Goal: Feedback & Contribution: Submit feedback/report problem

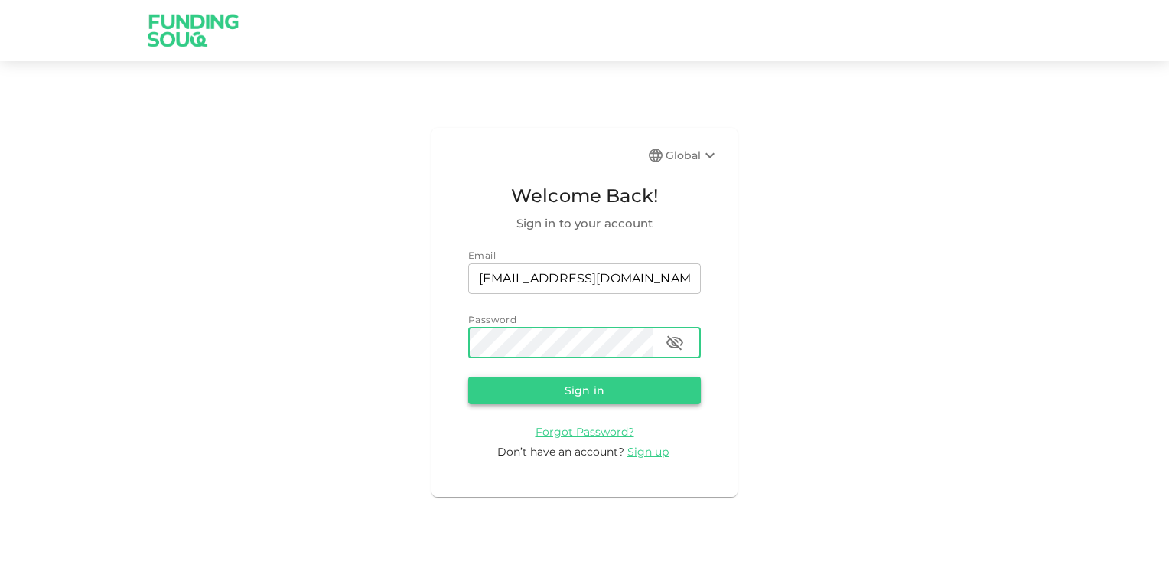
click at [609, 393] on button "Sign in" at bounding box center [584, 390] width 233 height 28
click at [590, 389] on button "Sign in" at bounding box center [584, 390] width 233 height 28
click at [678, 344] on icon "button" at bounding box center [675, 343] width 18 height 18
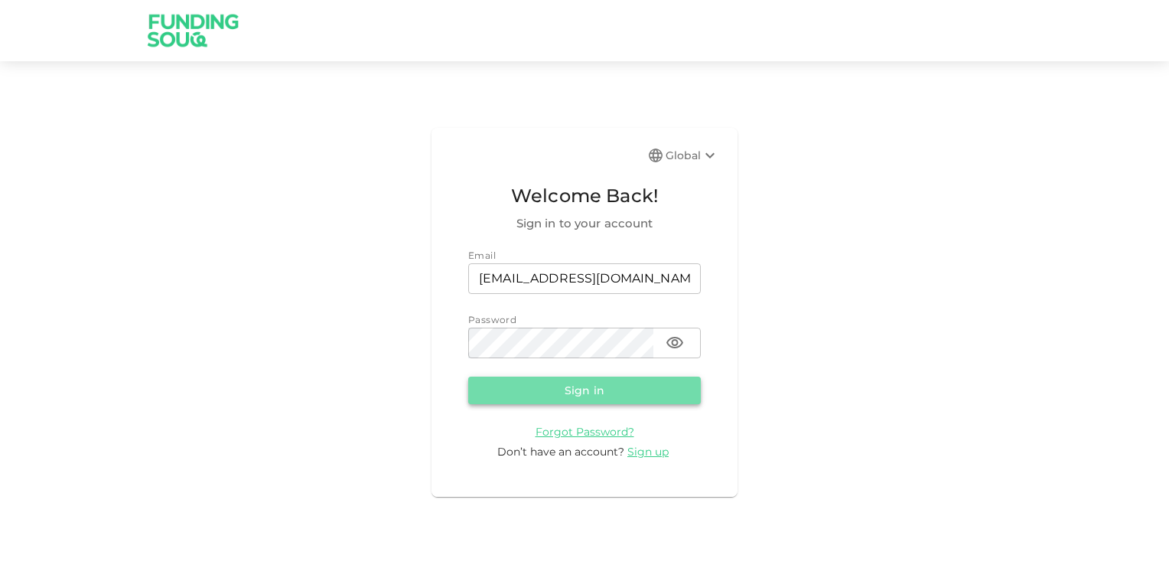
click at [580, 381] on button "Sign in" at bounding box center [584, 390] width 233 height 28
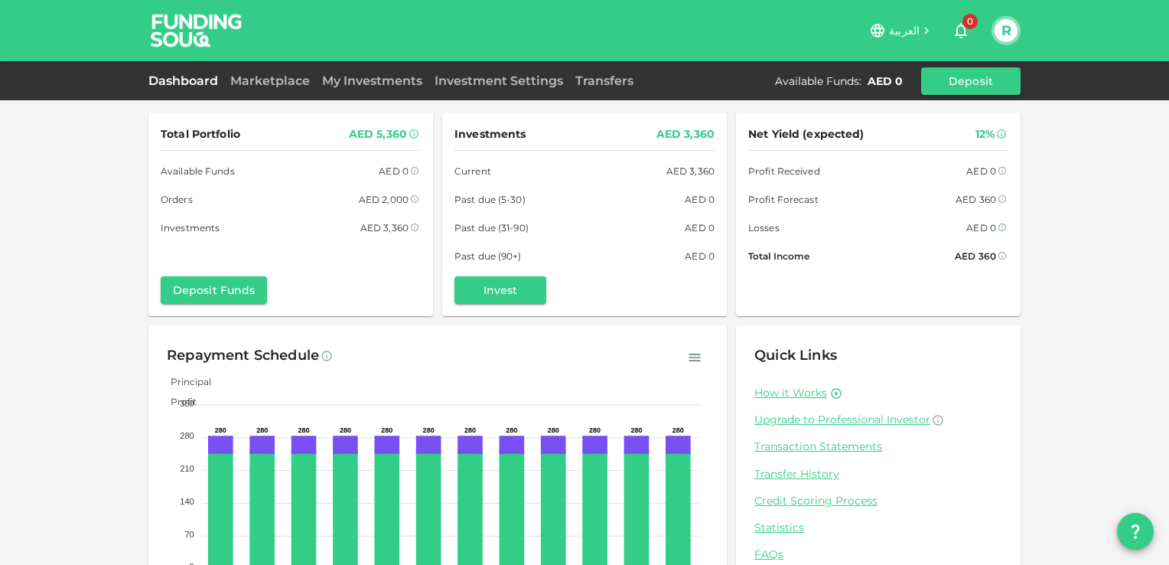
click at [347, 86] on link "My Investments" at bounding box center [372, 80] width 112 height 15
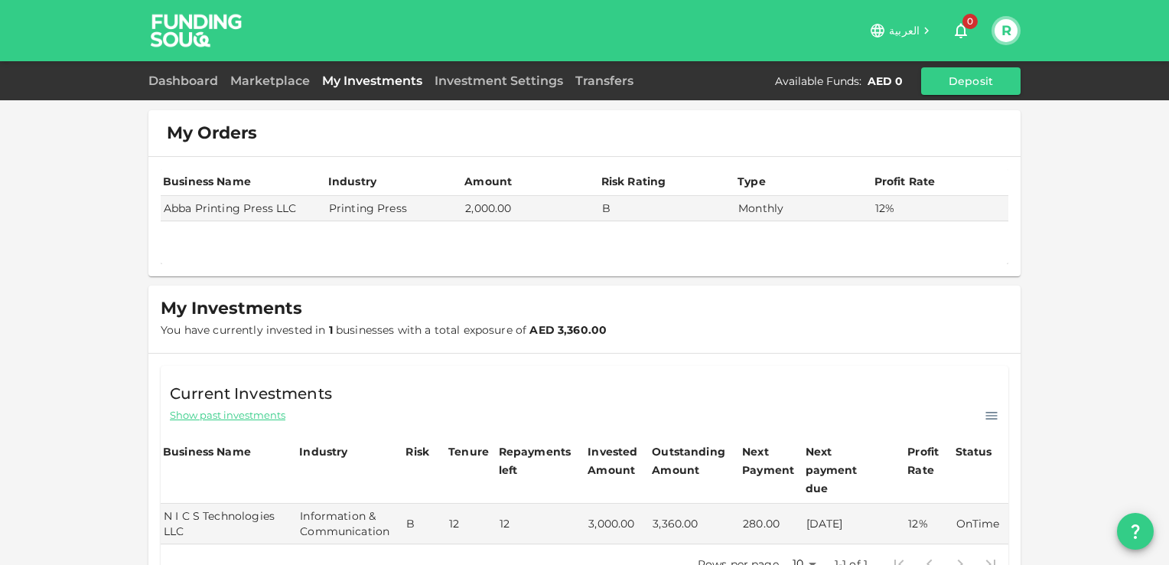
click at [1137, 528] on icon "question" at bounding box center [1135, 531] width 18 height 18
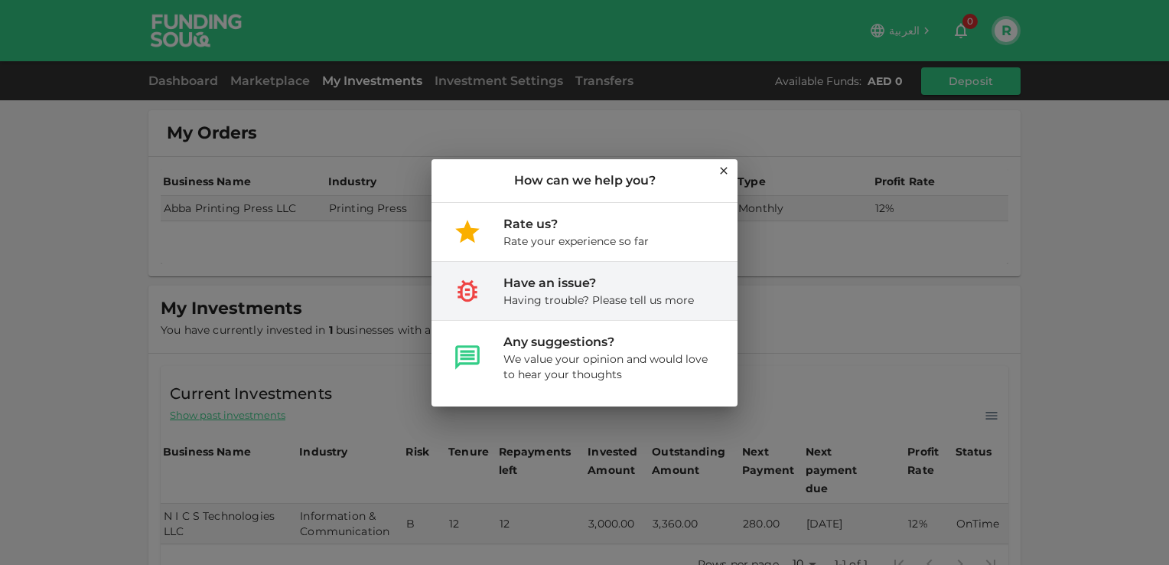
click at [488, 291] on div "Have an issue? Having trouble? Please tell us more" at bounding box center [584, 291] width 306 height 58
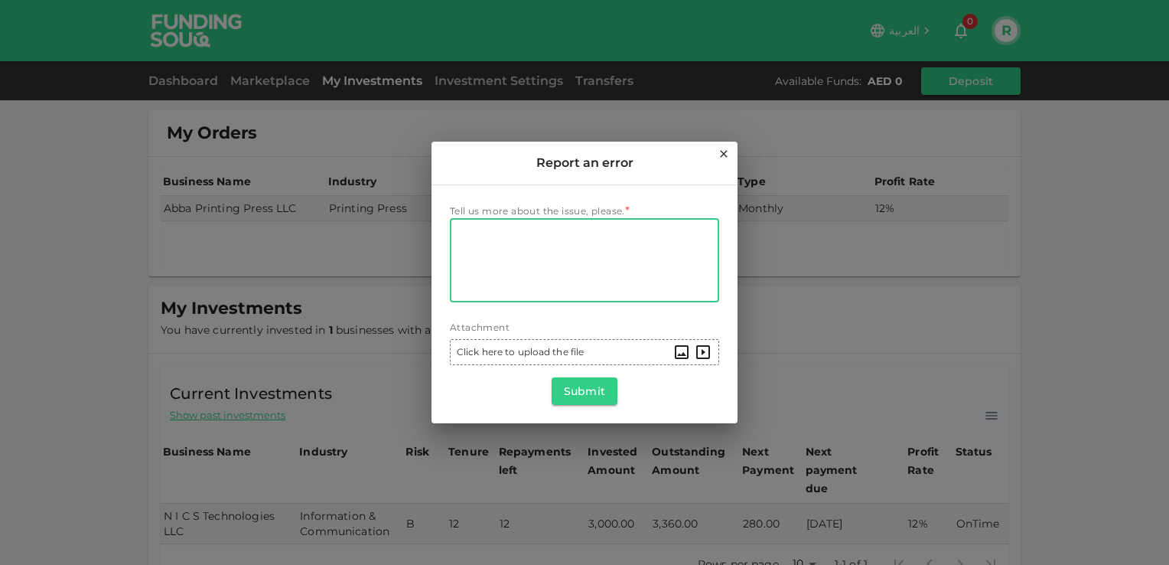
click at [498, 248] on textarea "Tell us more about the issue, please." at bounding box center [585, 260] width 248 height 70
type textarea "my second investment of 2000 still showing as orders ..why ?"
click at [598, 395] on button "Submit" at bounding box center [585, 391] width 66 height 28
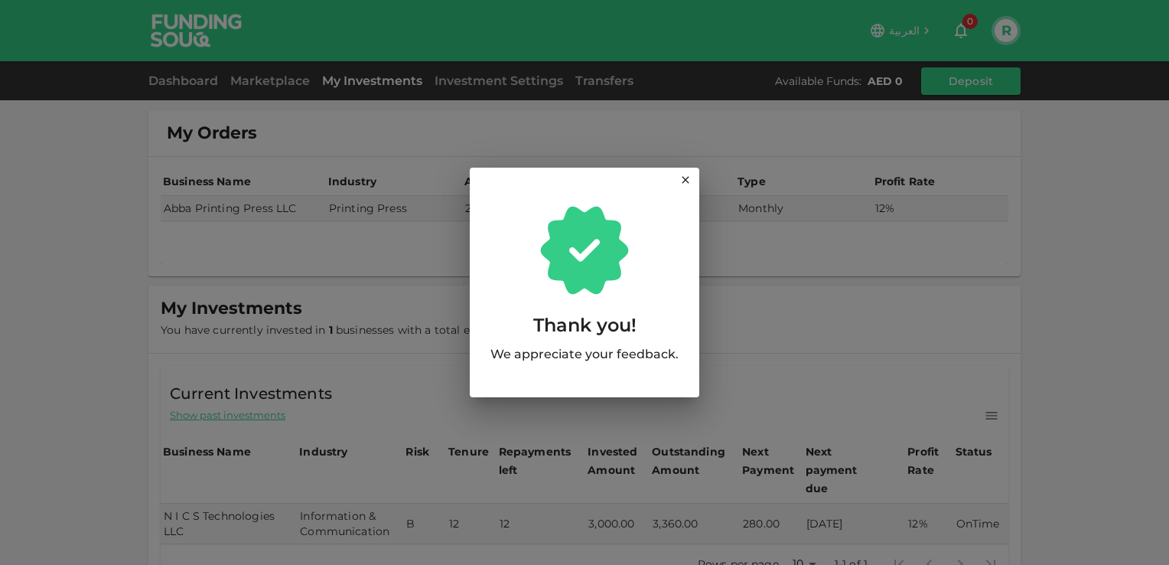
click at [29, 233] on div "Thank you! We appreciate your feedback." at bounding box center [584, 282] width 1169 height 565
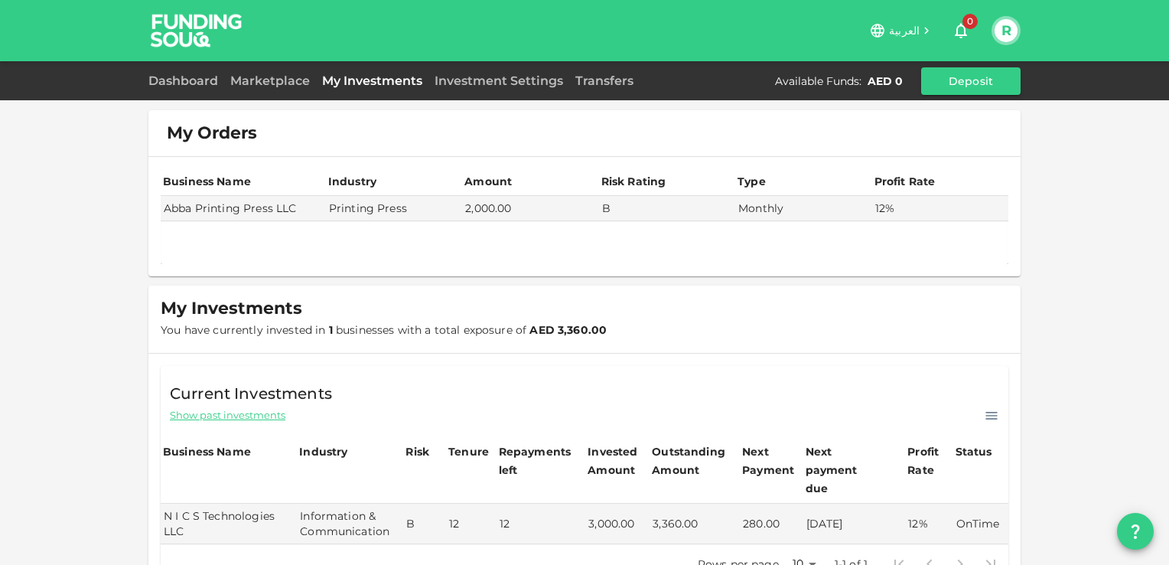
scroll to position [166, 0]
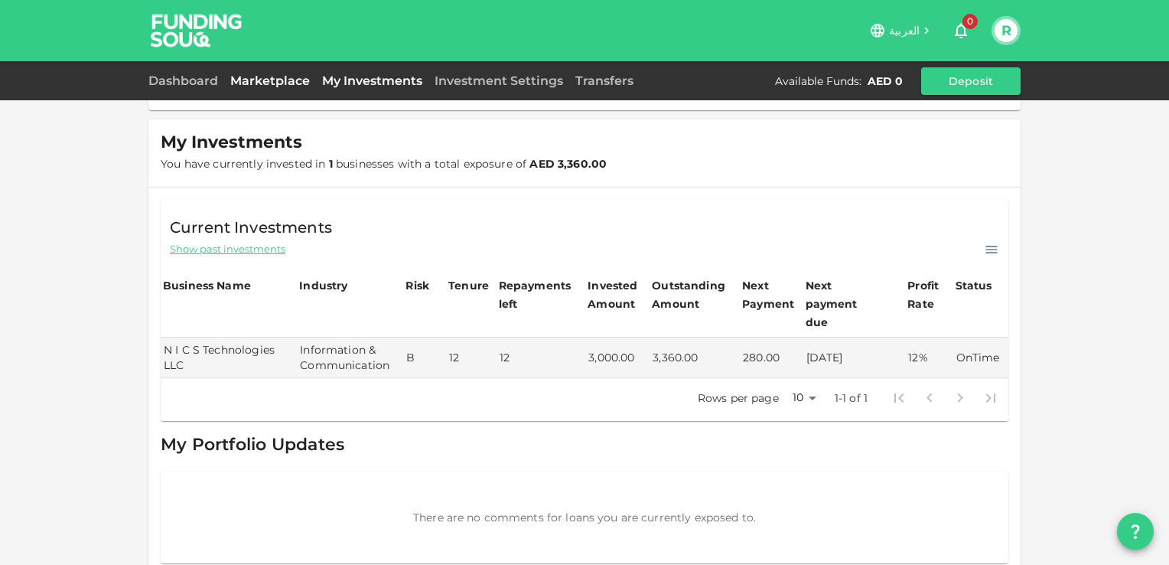
click at [242, 80] on link "Marketplace" at bounding box center [270, 80] width 92 height 15
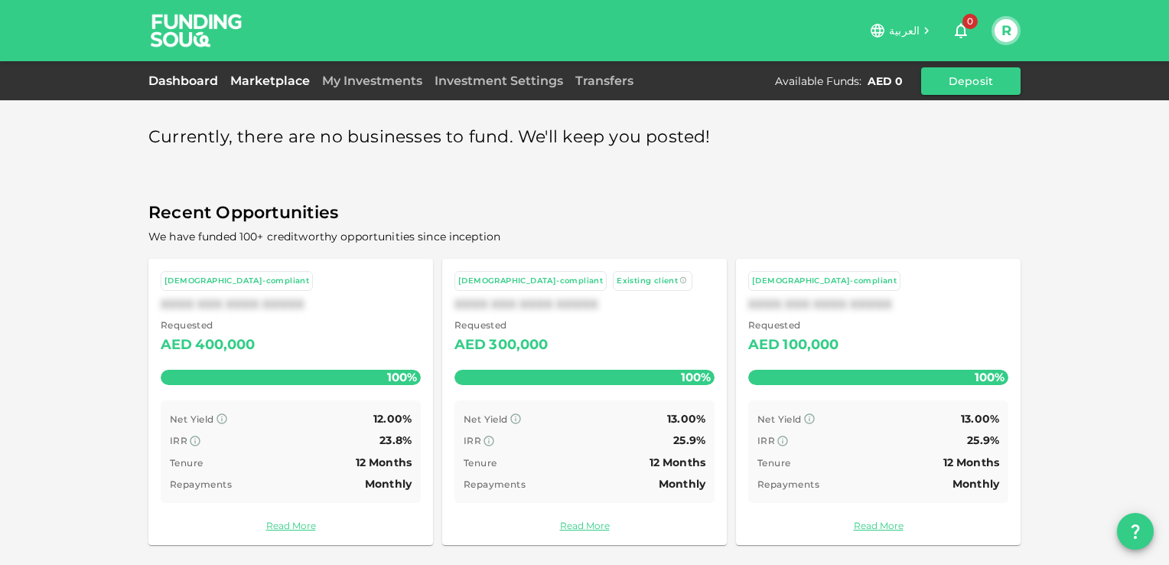
click at [171, 80] on link "Dashboard" at bounding box center [186, 80] width 76 height 15
